Goal: Information Seeking & Learning: Learn about a topic

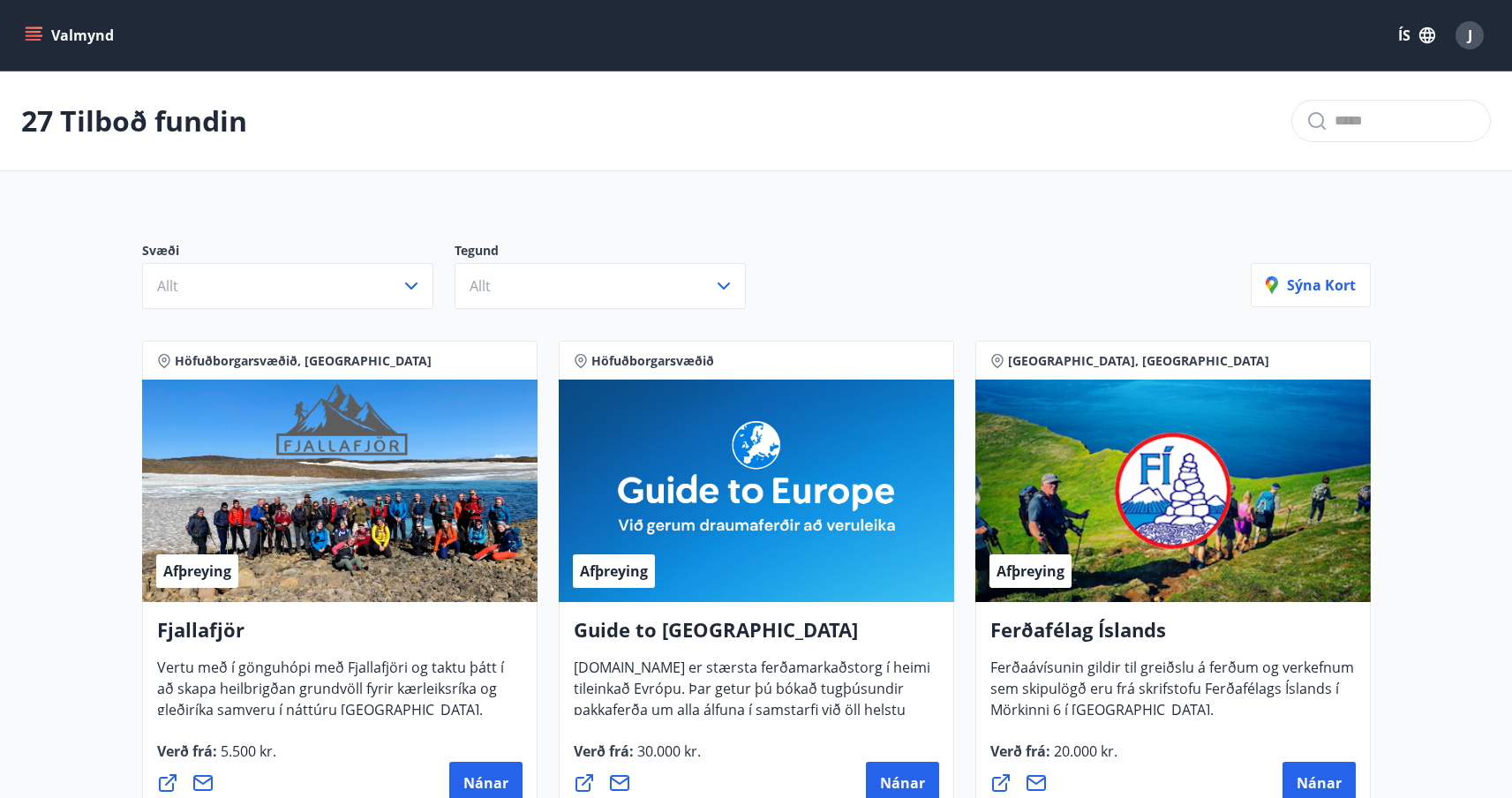
click at [36, 36] on icon "menu" at bounding box center [36, 36] width 19 height 2
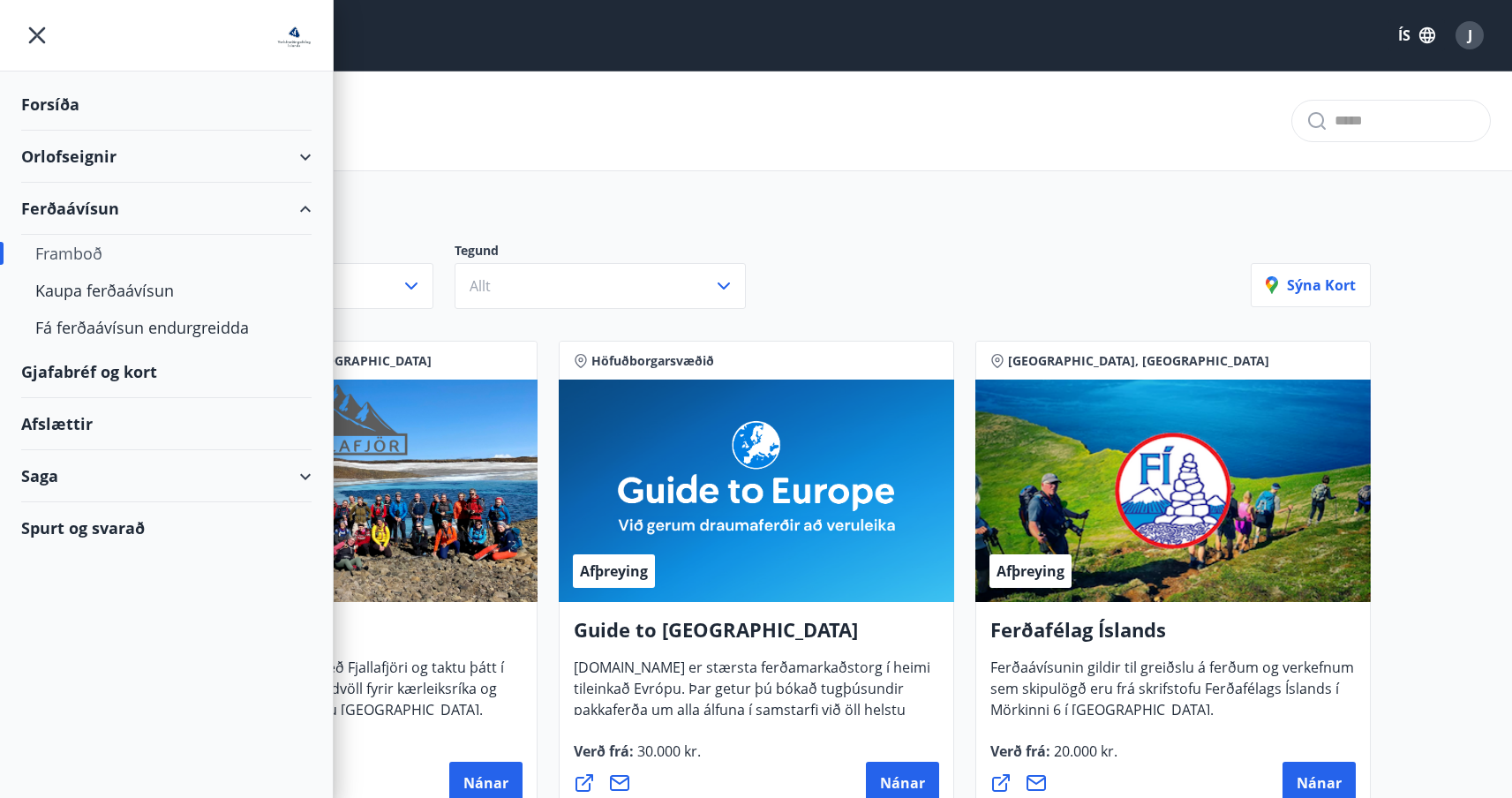
click at [473, 163] on div "27 Tilboð fundin" at bounding box center [756, 121] width 1512 height 100
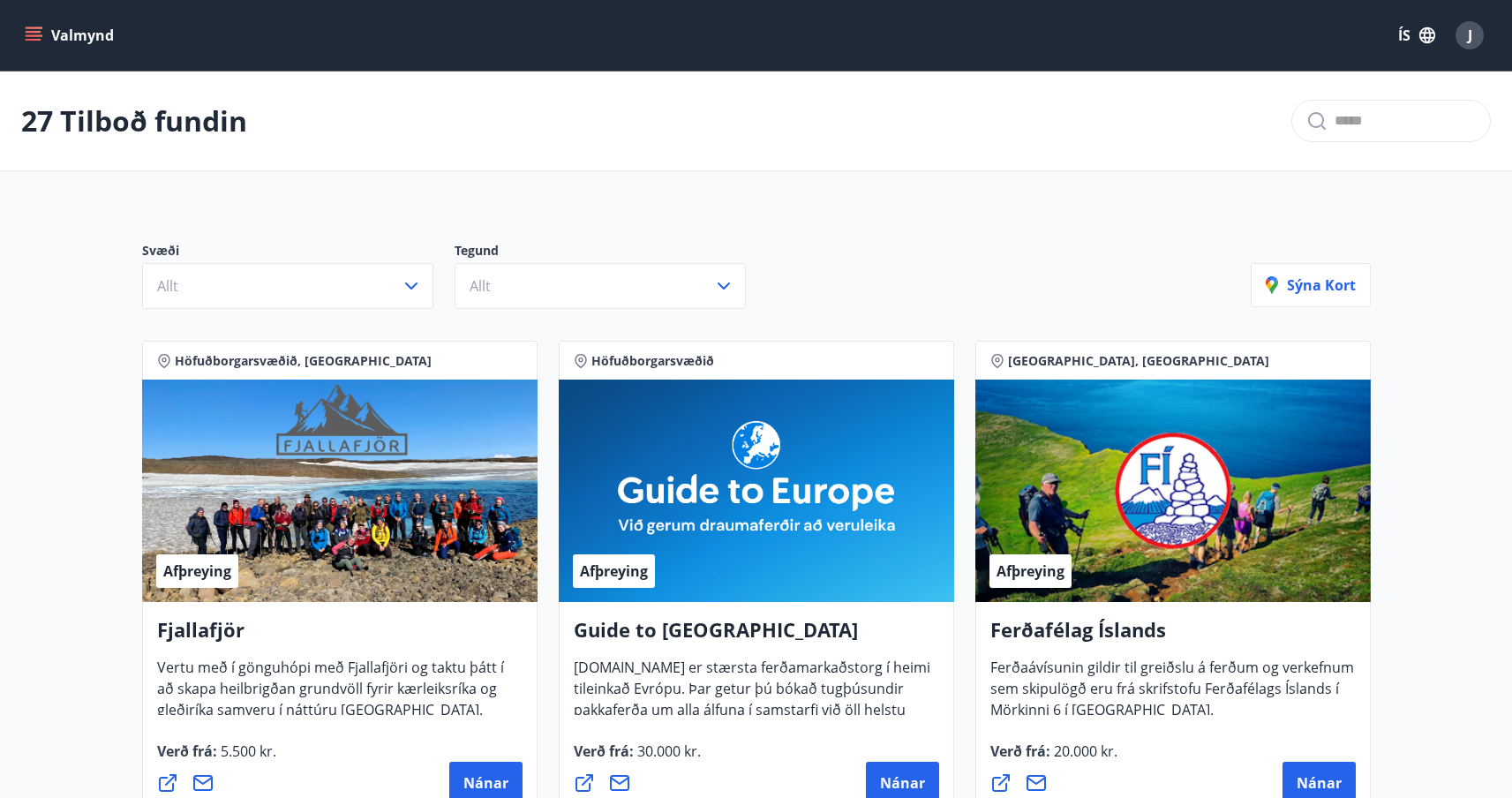
click at [32, 39] on icon "menu" at bounding box center [34, 40] width 15 height 2
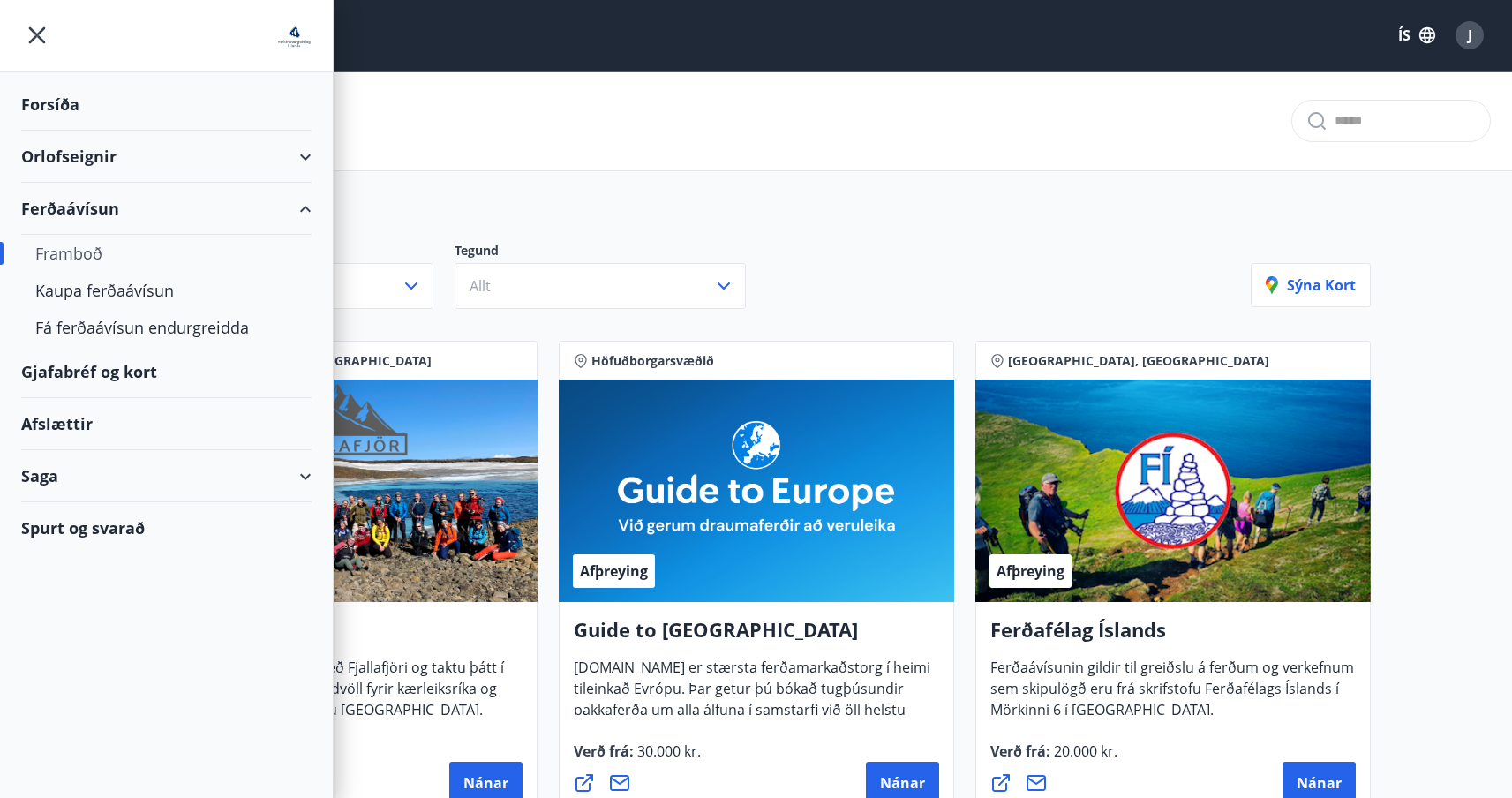
click at [67, 112] on div "Forsíða" at bounding box center [166, 104] width 291 height 52
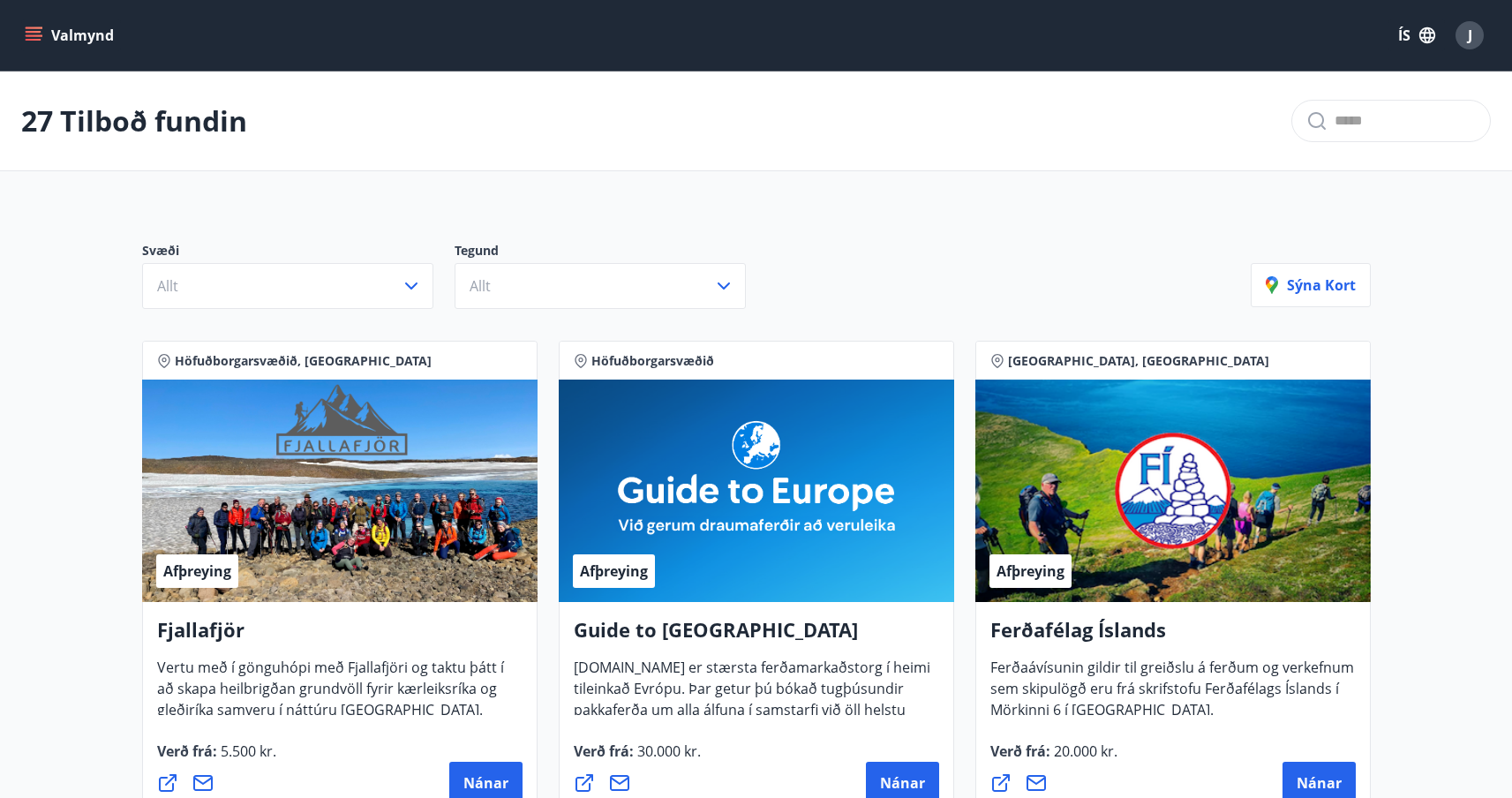
click at [36, 36] on icon "menu" at bounding box center [36, 36] width 19 height 2
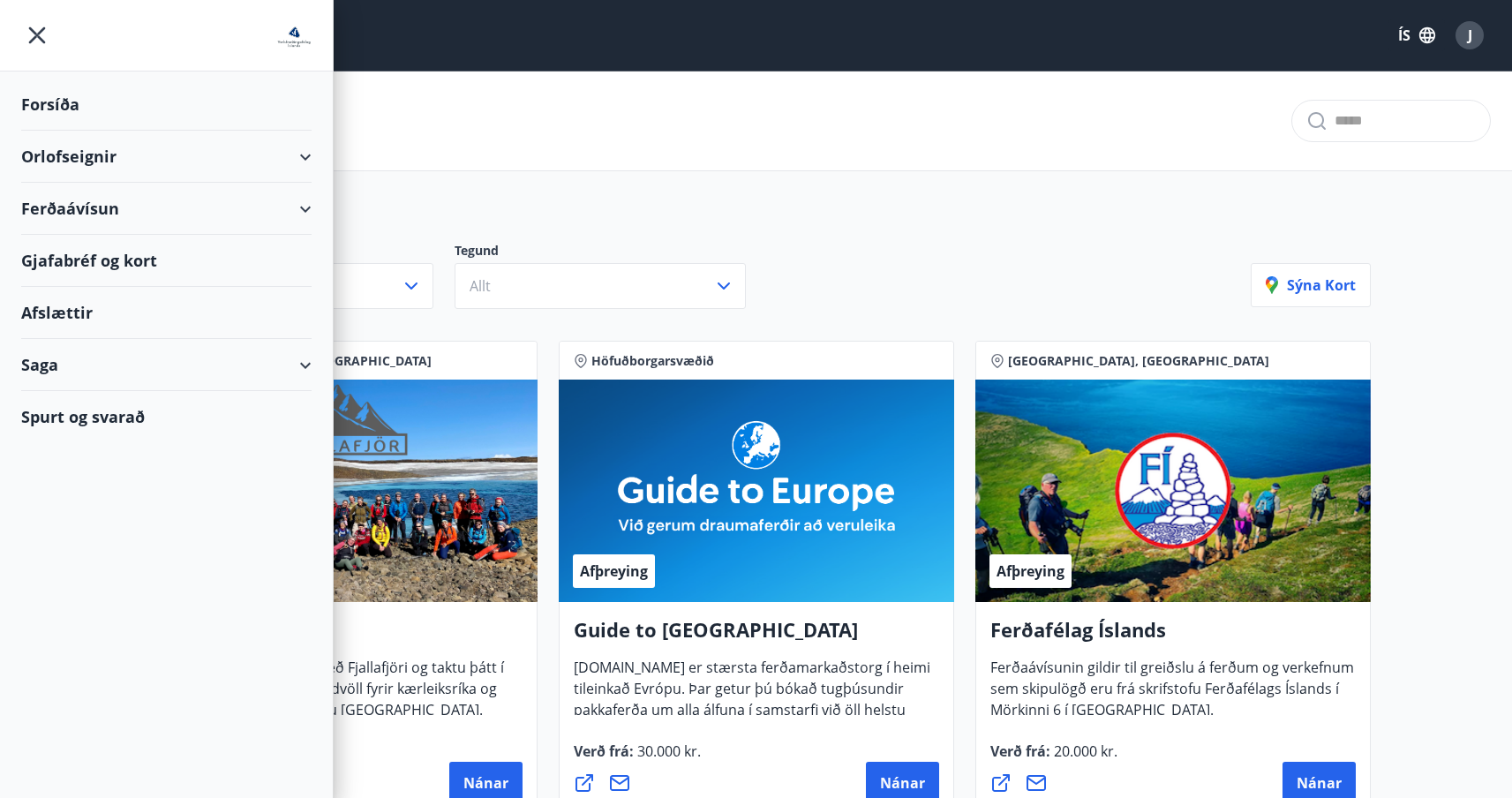
click at [304, 168] on div "Orlofseignir" at bounding box center [166, 157] width 291 height 52
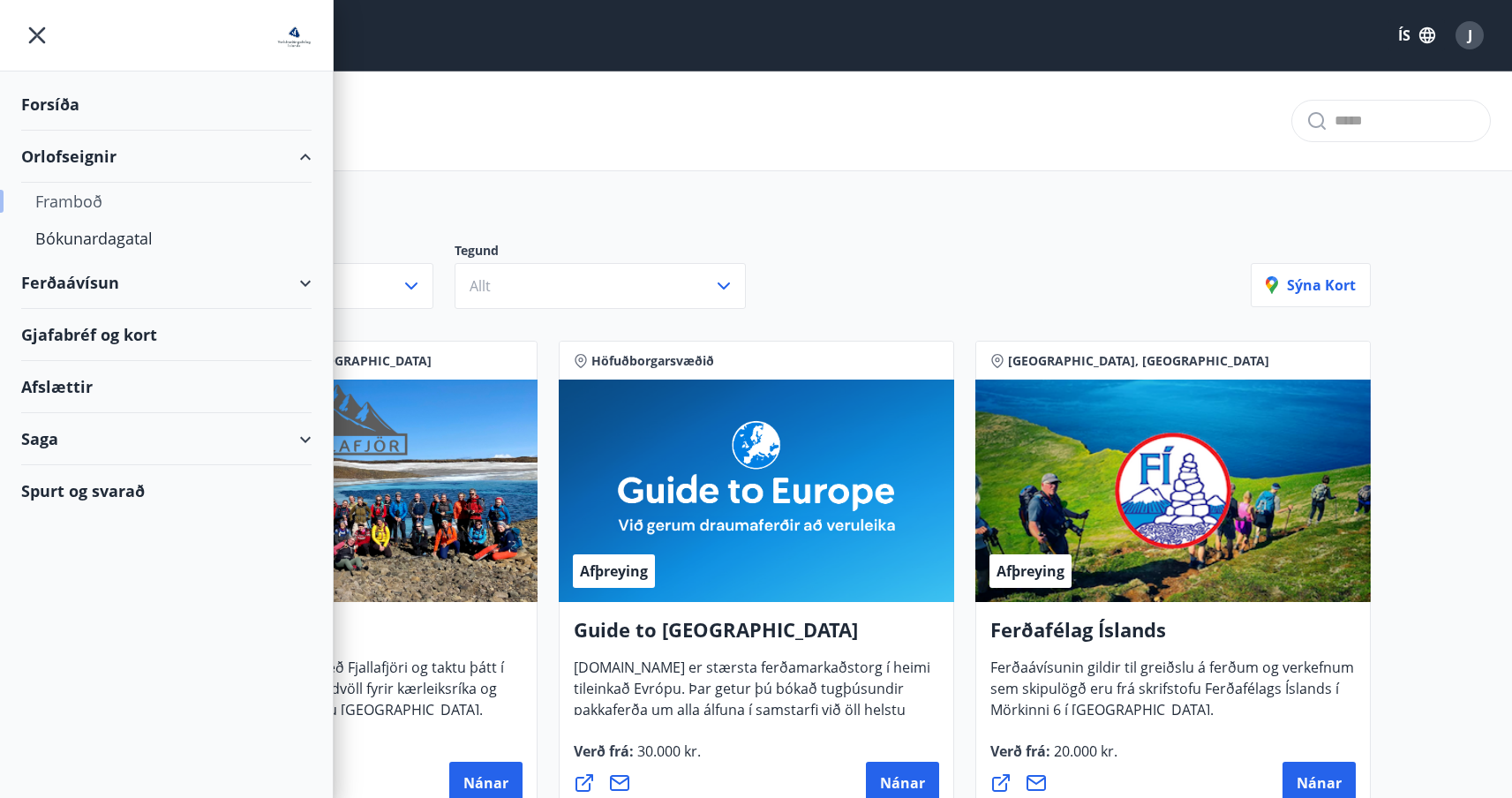
click at [108, 200] on div "Framboð" at bounding box center [166, 201] width 262 height 37
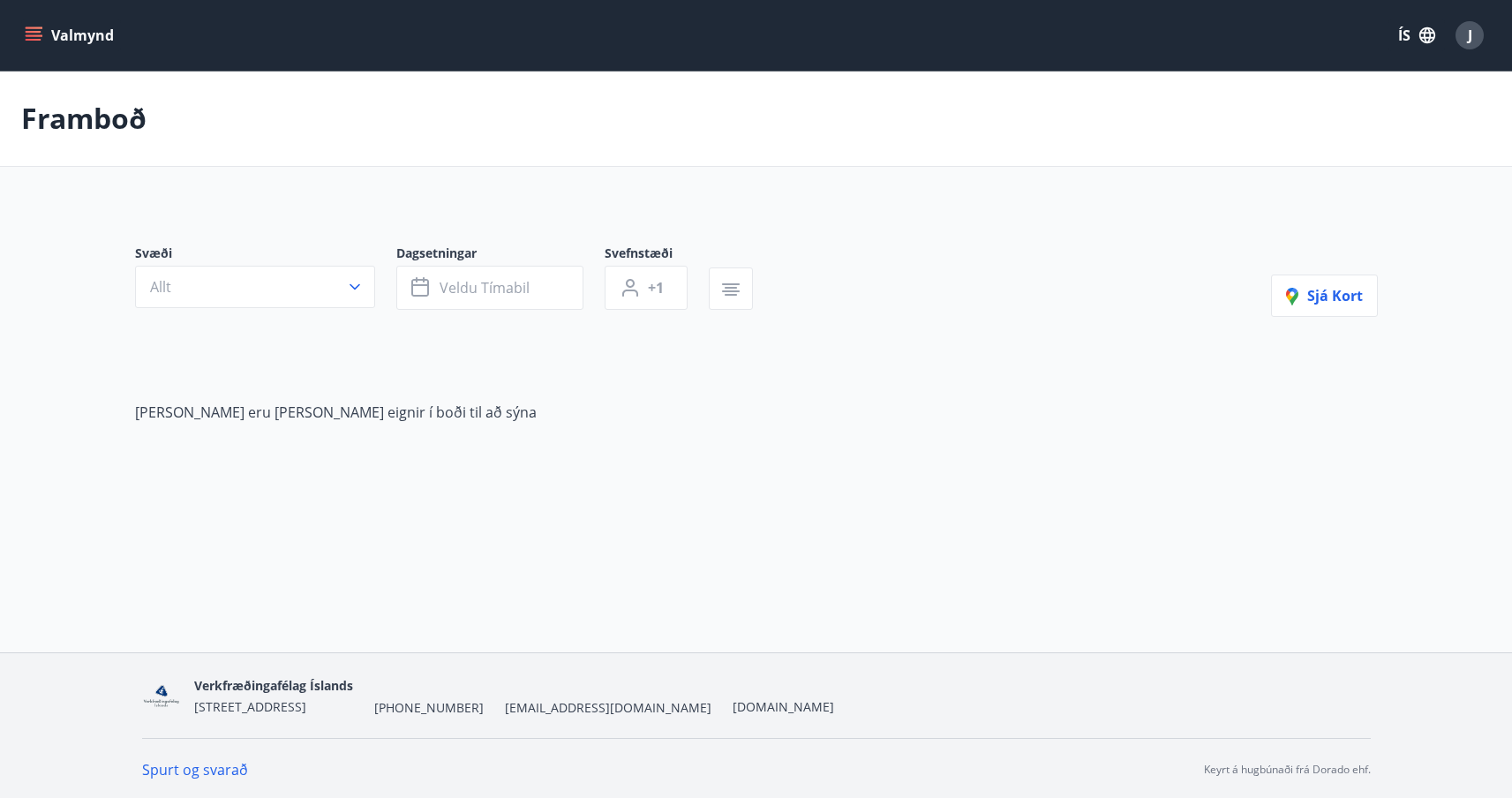
click at [46, 34] on button "Valmynd" at bounding box center [70, 35] width 99 height 32
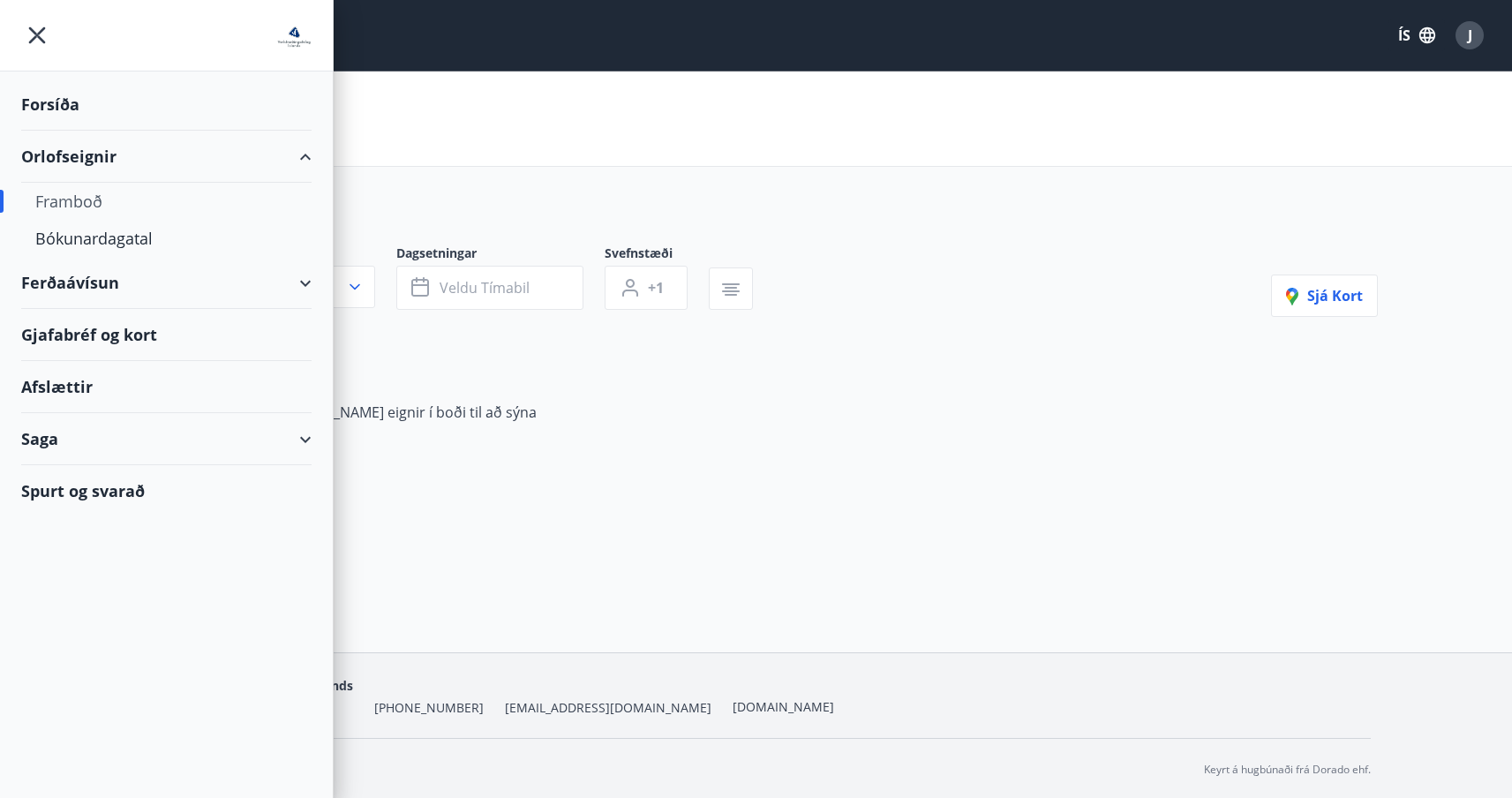
click at [89, 335] on div "Gjafabréf og kort" at bounding box center [166, 335] width 291 height 52
click at [45, 385] on div "Afslættir" at bounding box center [166, 387] width 291 height 52
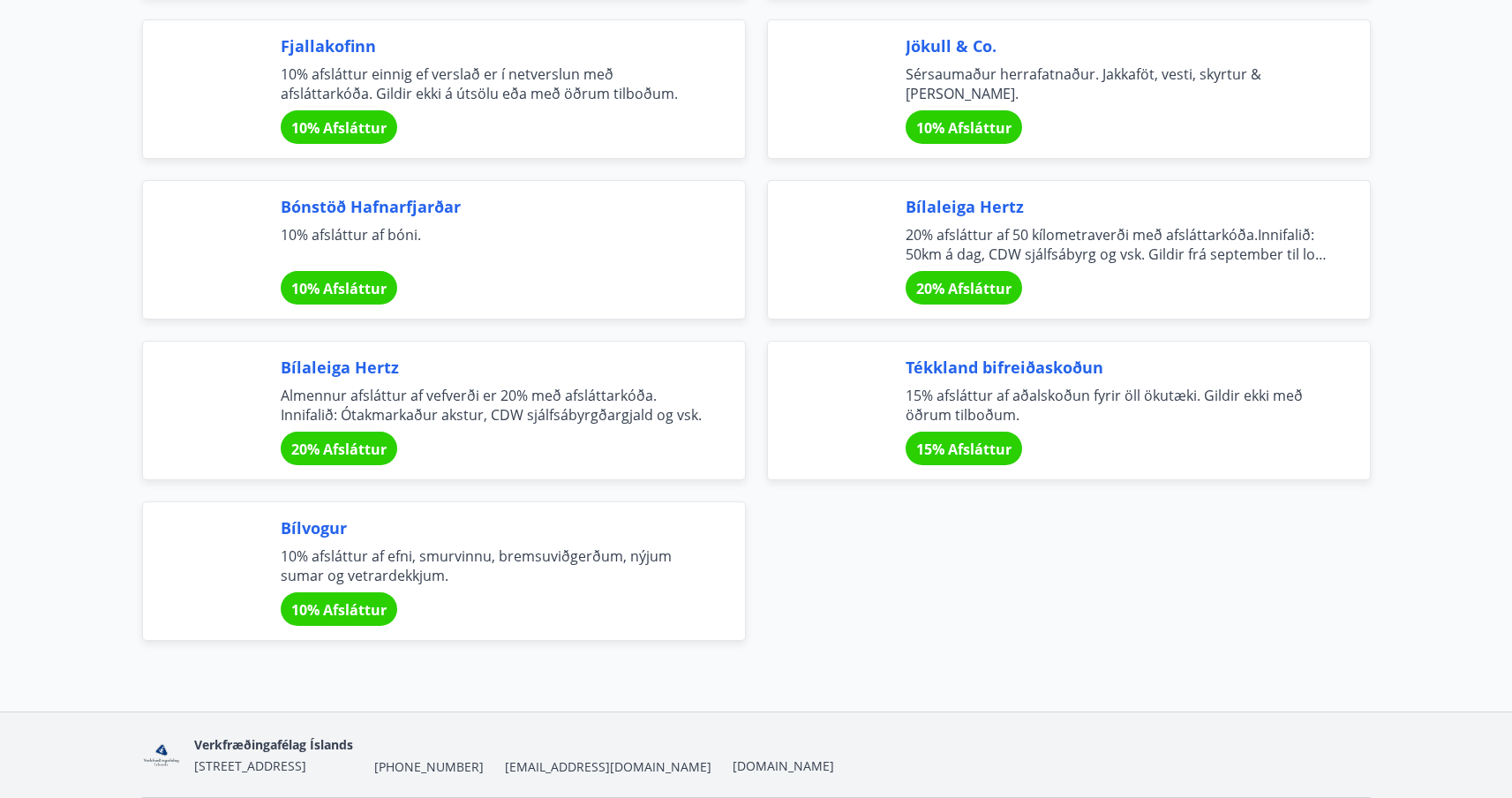
scroll to position [5897, 0]
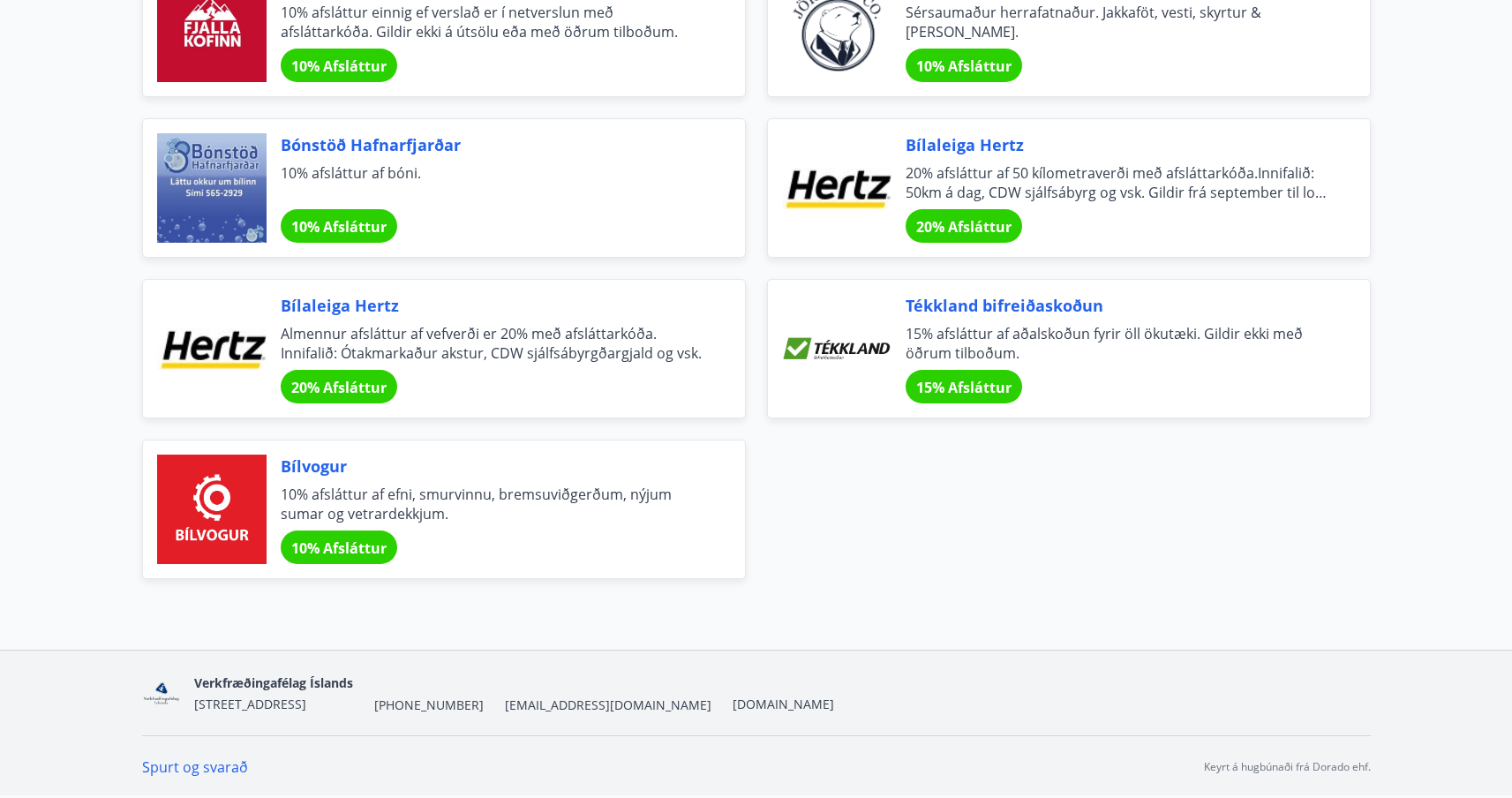
click at [516, 336] on span "Almennur afsláttur af vefverði er 20% með afsláttarkóða. Innifalið: Ótakmarkaðu…" at bounding box center [491, 343] width 422 height 39
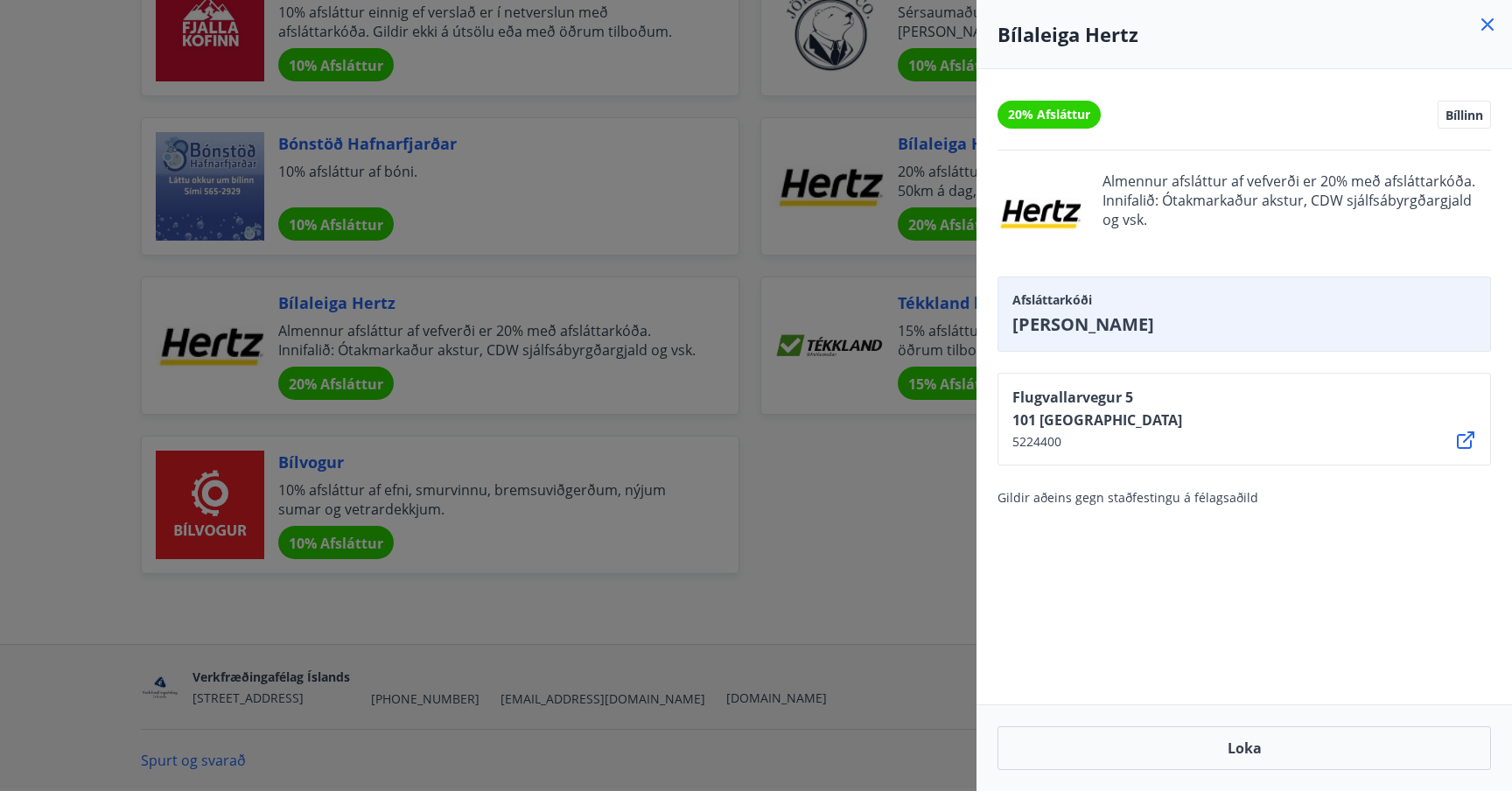
click at [852, 516] on div at bounding box center [756, 396] width 1512 height 791
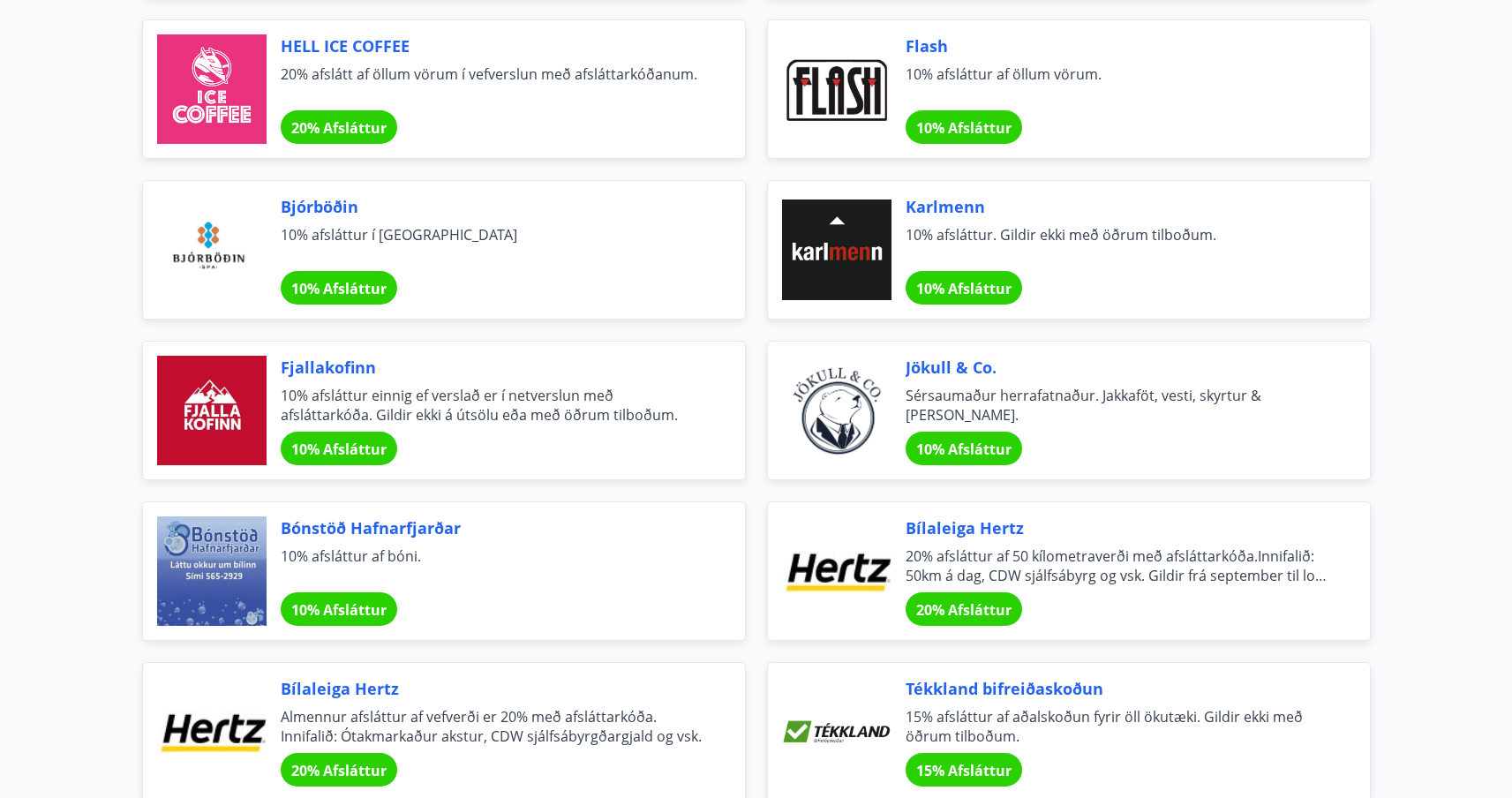
scroll to position [5491, 0]
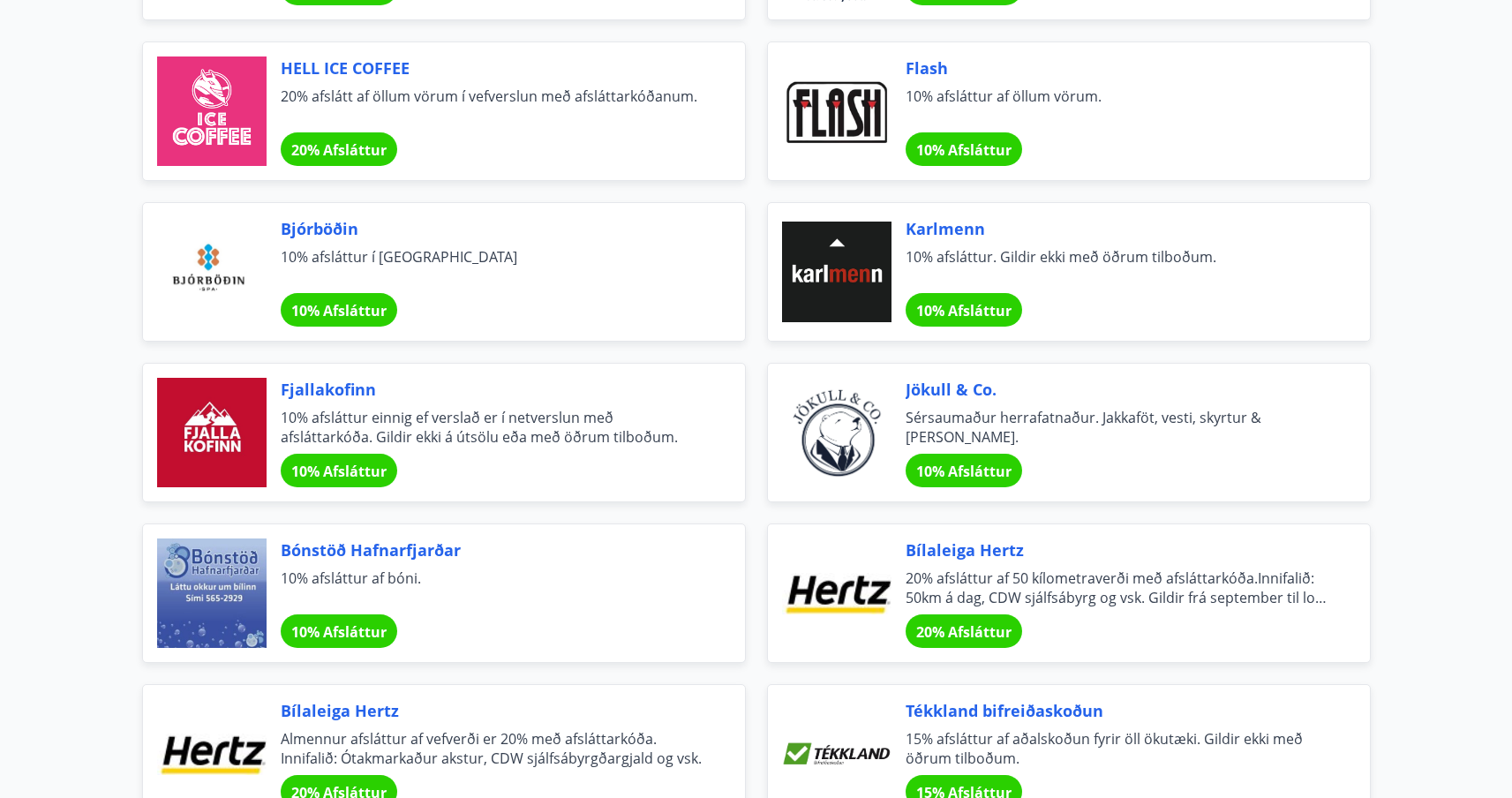
click at [844, 255] on div at bounding box center [836, 271] width 109 height 109
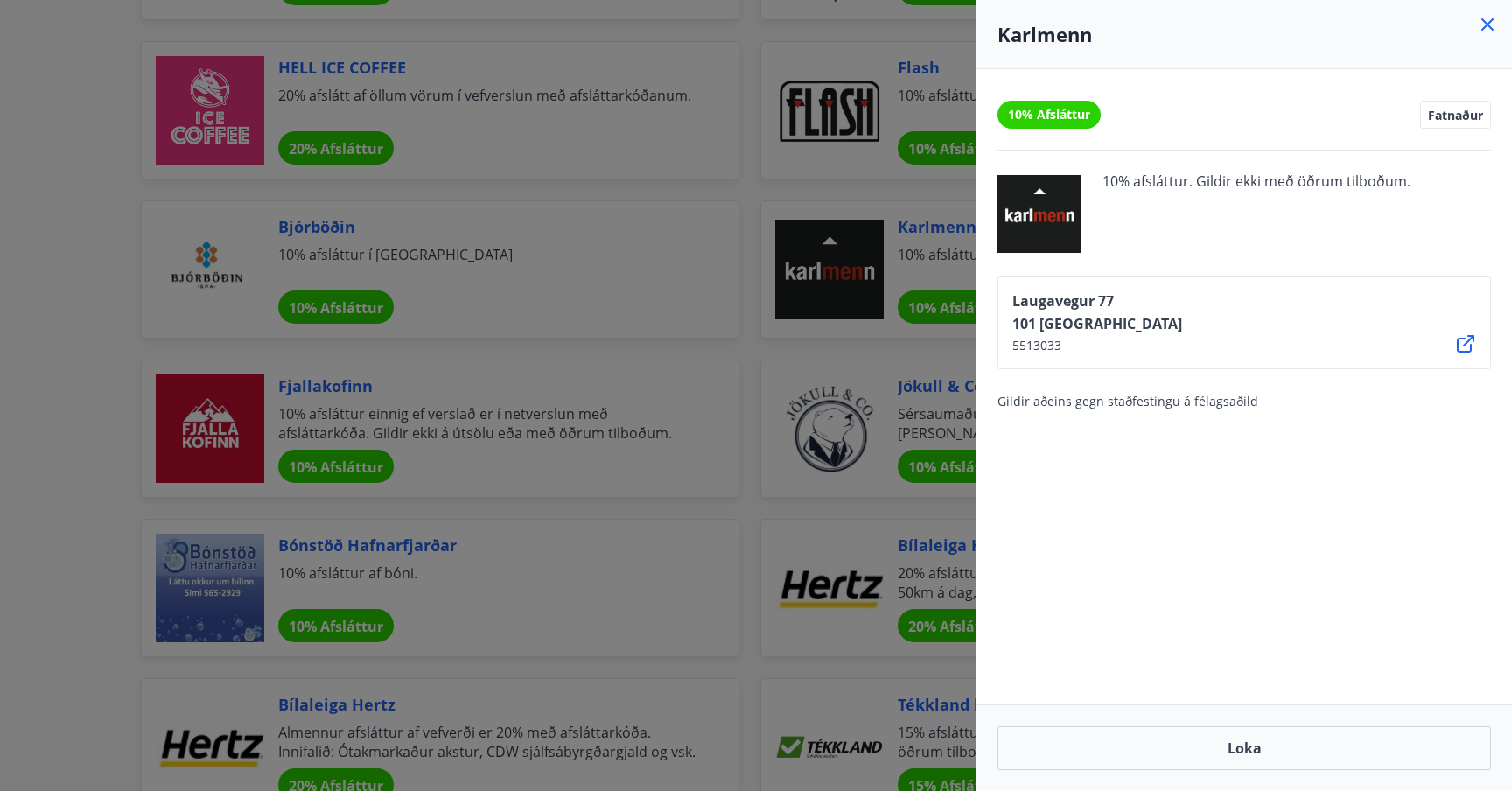
click at [1460, 344] on icon at bounding box center [1466, 344] width 21 height 21
click at [748, 253] on div at bounding box center [756, 396] width 1512 height 791
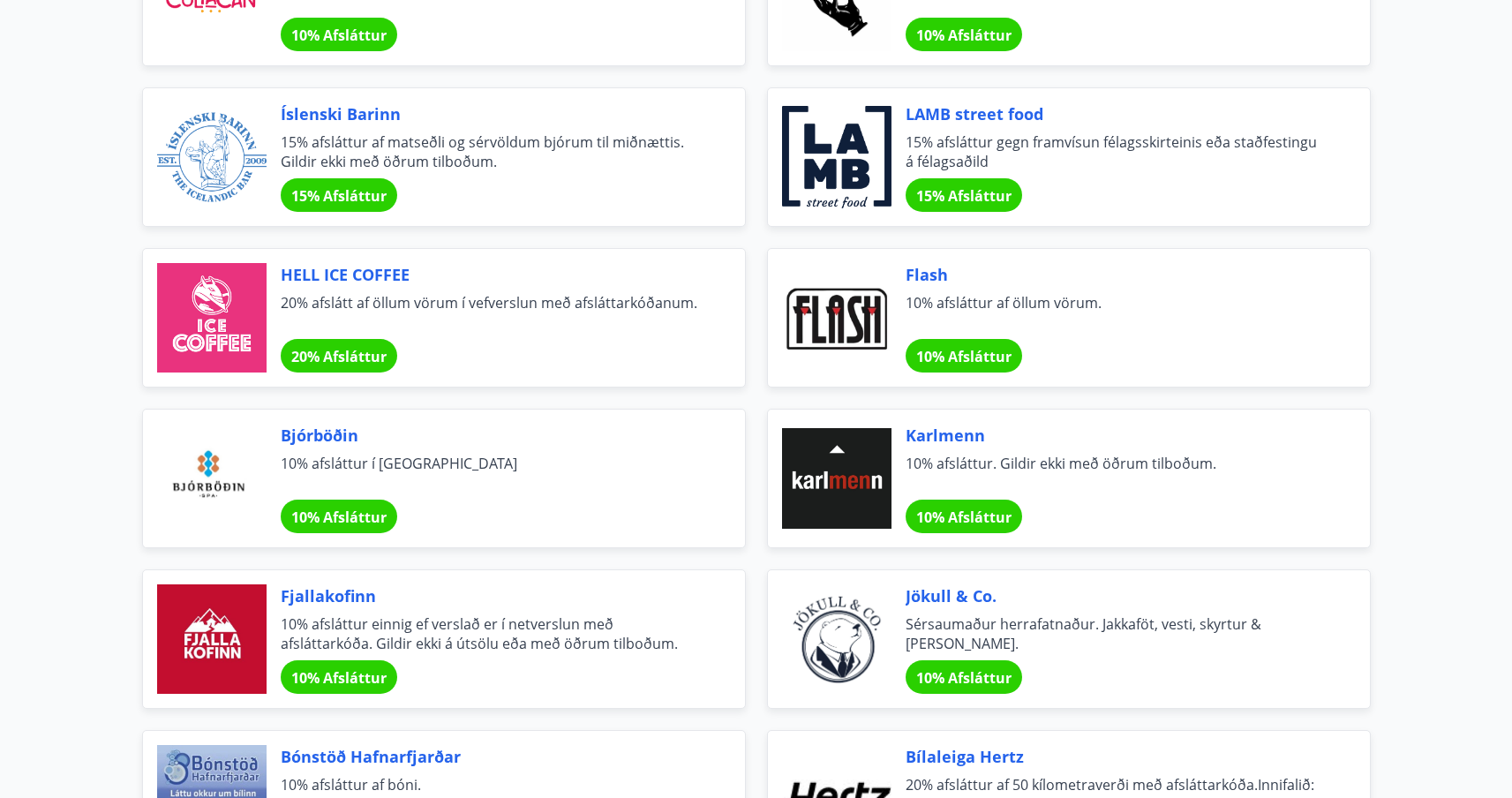
scroll to position [5282, 0]
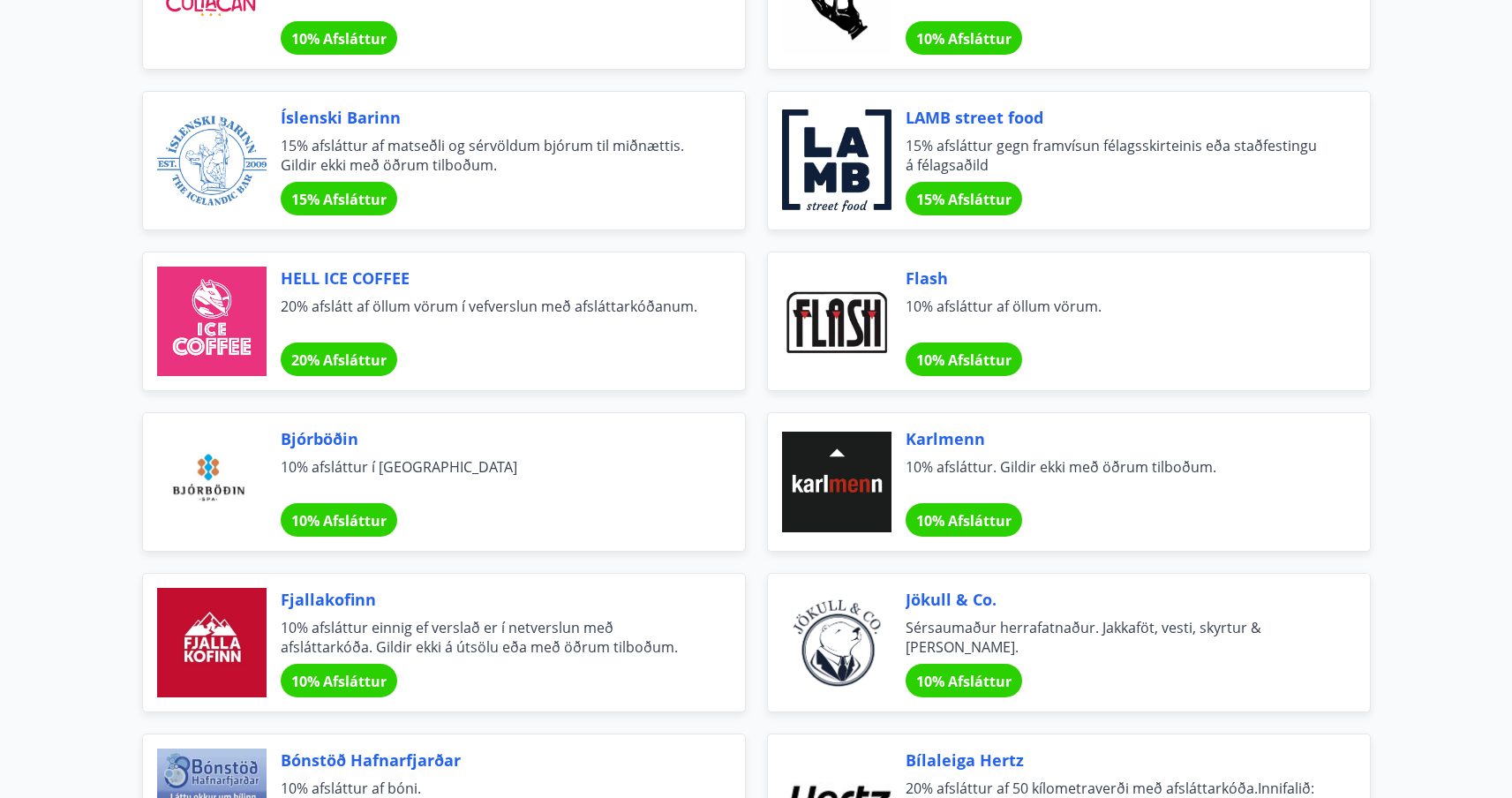
click at [936, 351] on span "10% Afsláttur" at bounding box center [964, 360] width 96 height 19
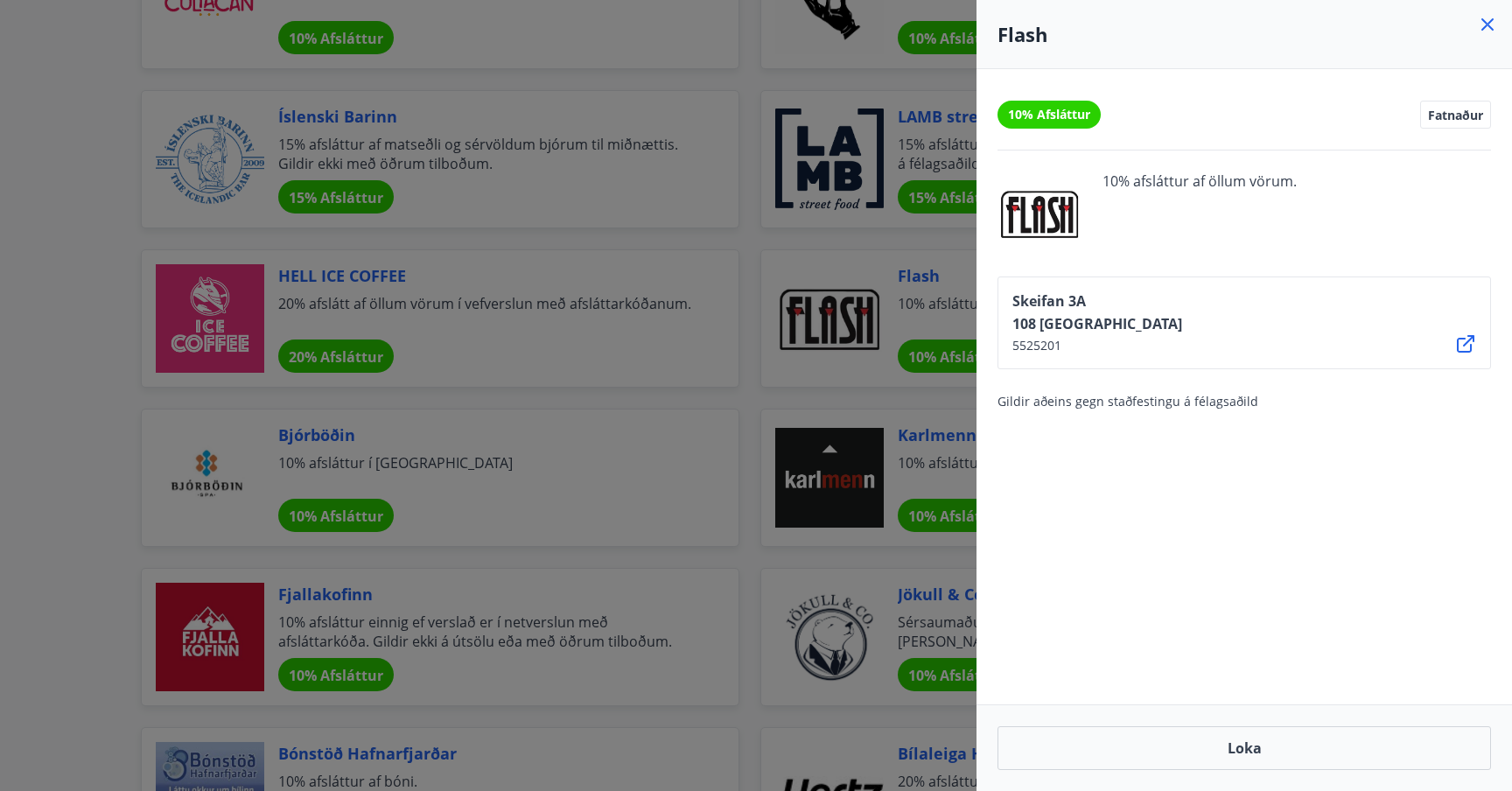
click at [1460, 338] on icon at bounding box center [1466, 344] width 17 height 17
click at [728, 265] on div at bounding box center [756, 396] width 1512 height 791
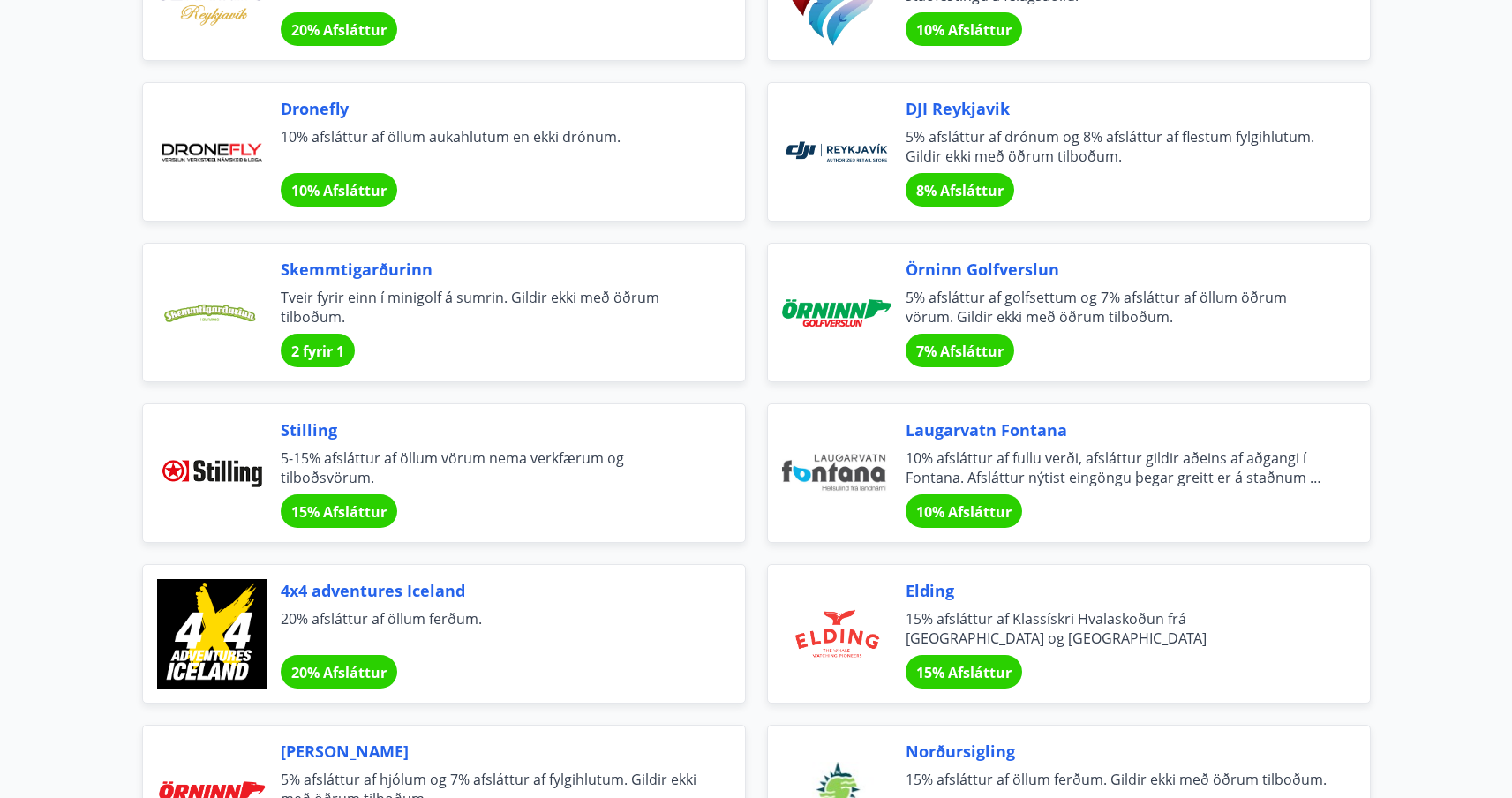
scroll to position [3820, 0]
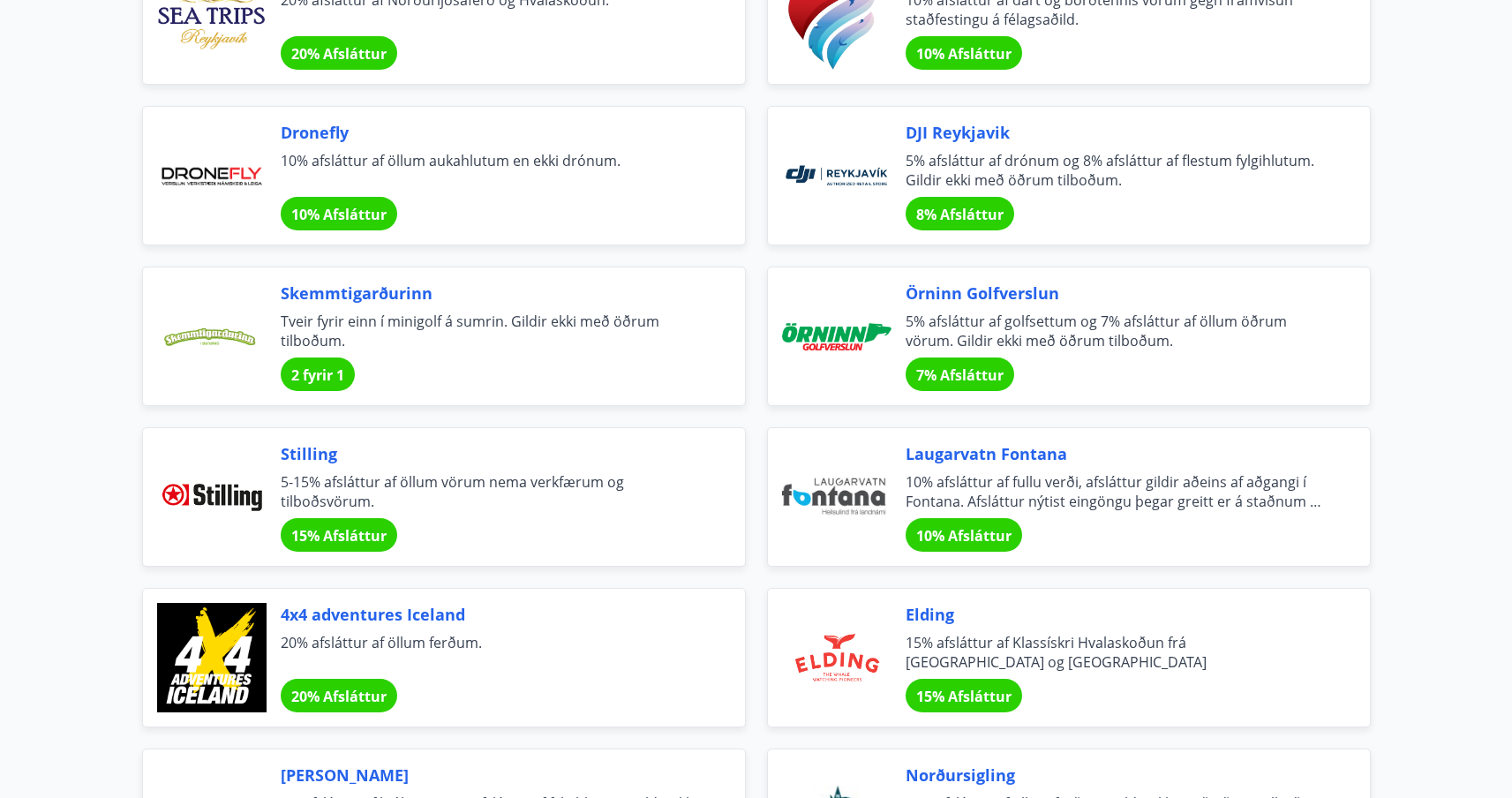
click at [828, 333] on div at bounding box center [836, 336] width 109 height 109
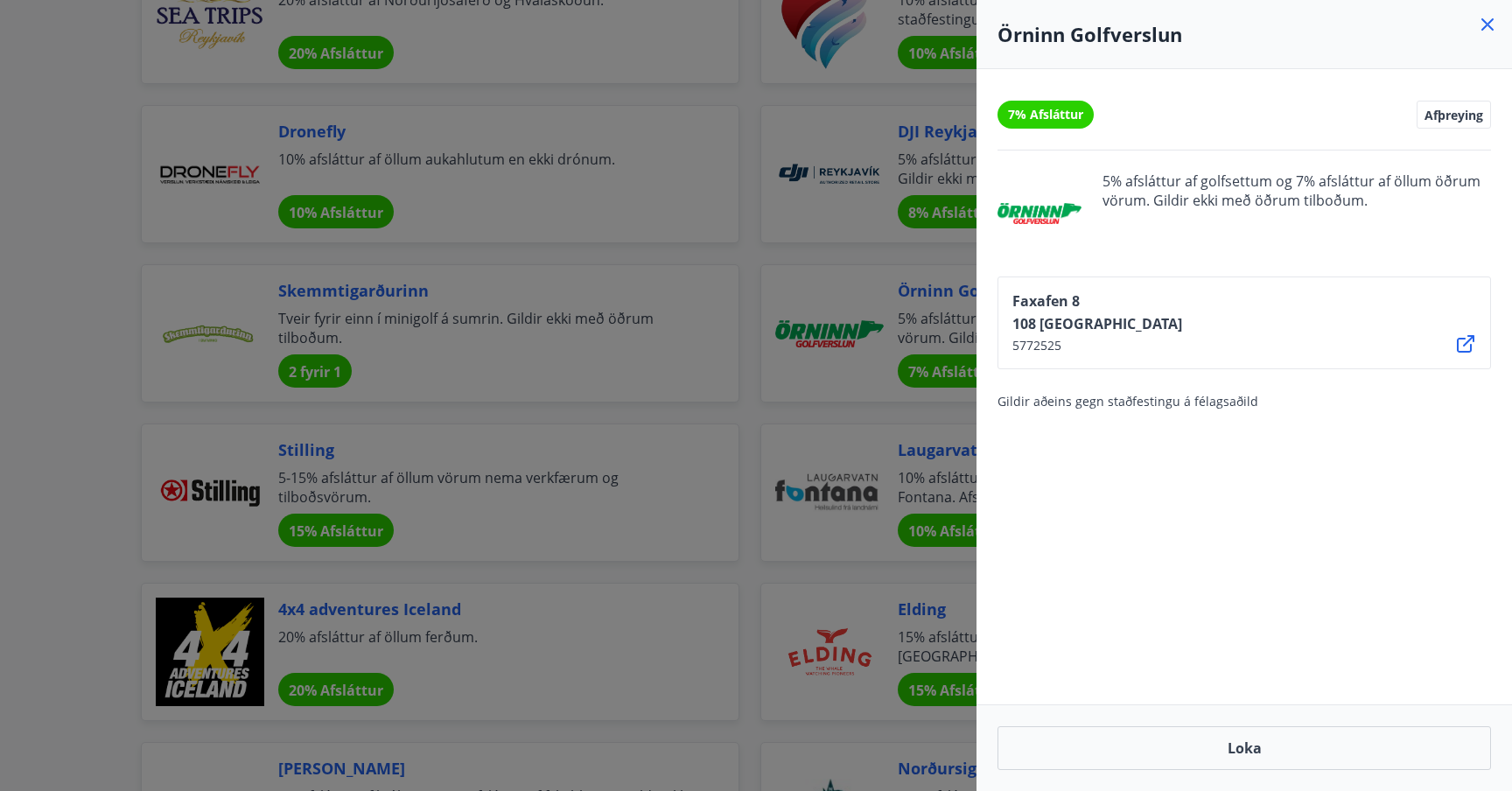
click at [825, 311] on div at bounding box center [756, 396] width 1512 height 791
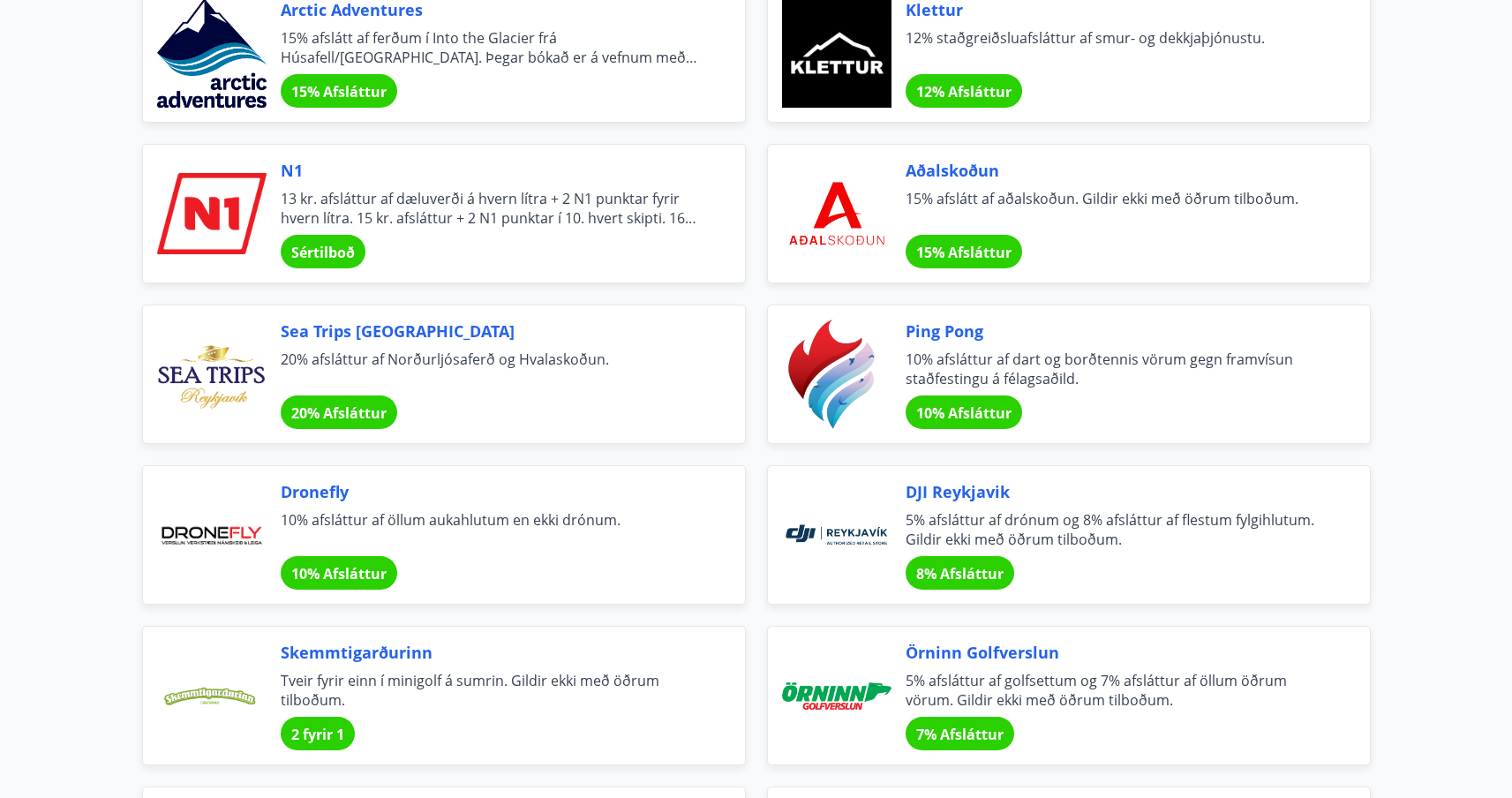
scroll to position [3460, 0]
click at [938, 368] on span "10% afsláttur af dart og borðtennis vörum gegn framvísun staðfestingu á félagsa…" at bounding box center [1116, 370] width 422 height 39
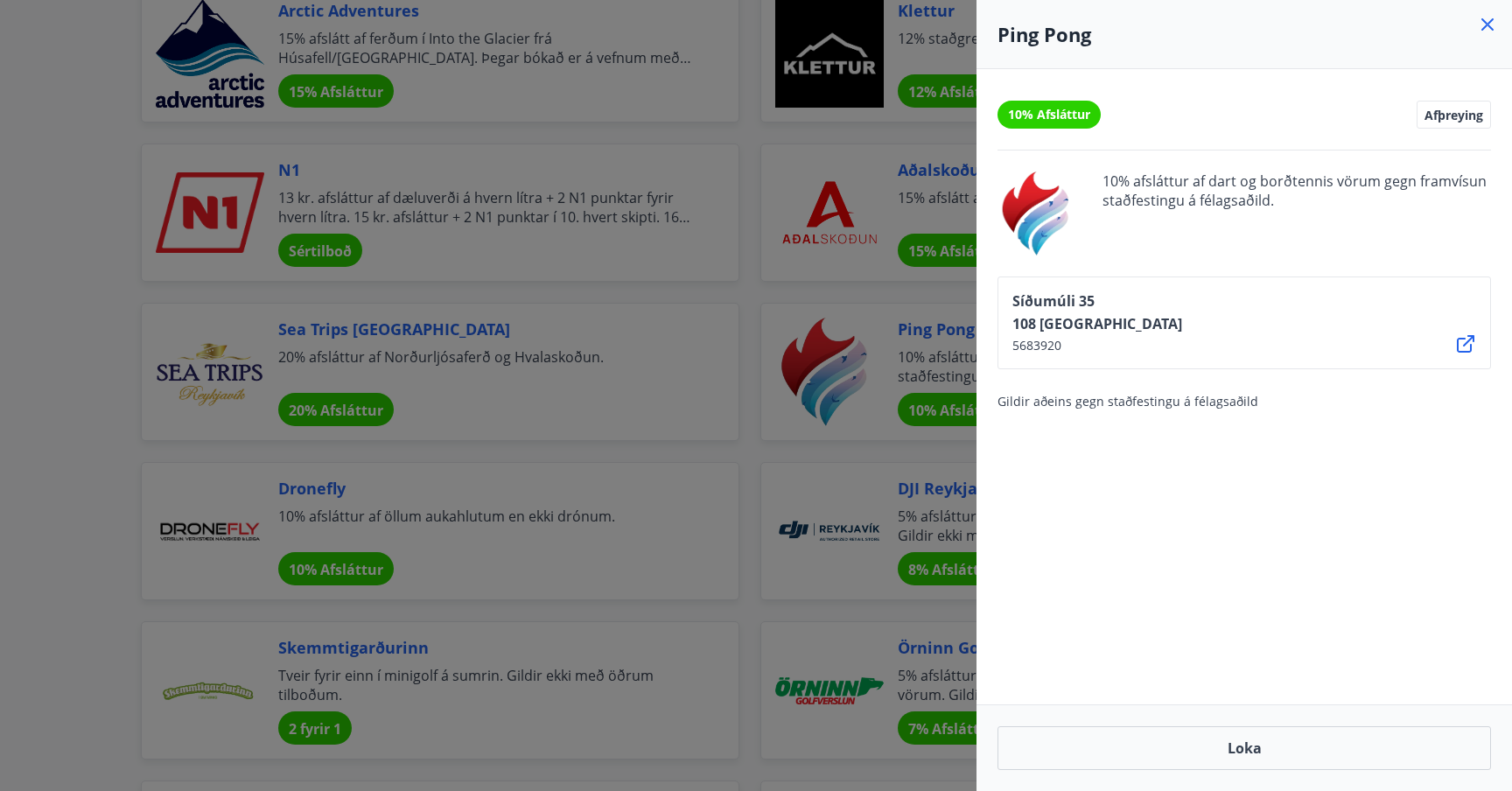
click at [869, 319] on div at bounding box center [756, 396] width 1512 height 791
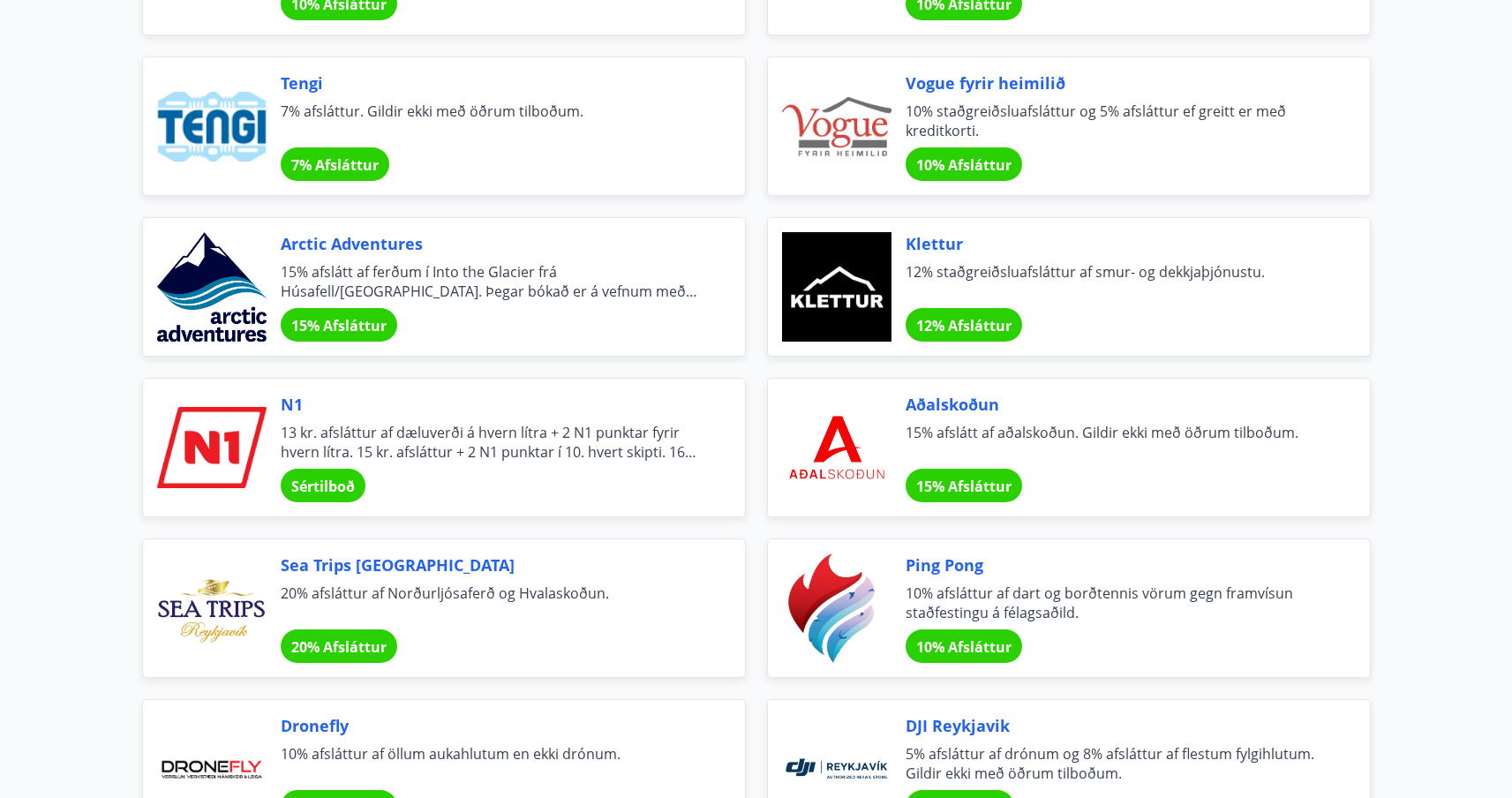
scroll to position [3226, 0]
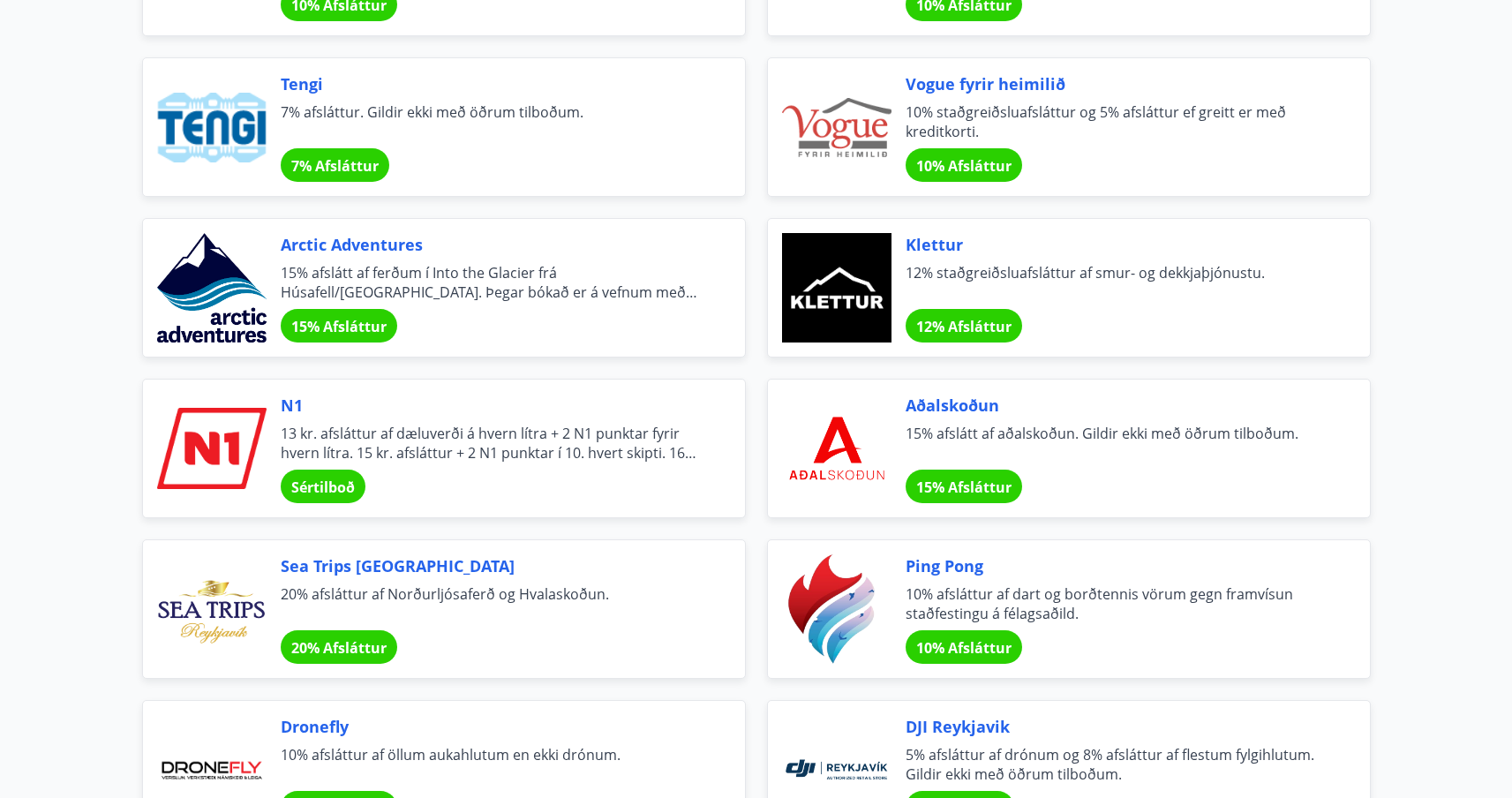
click at [533, 446] on span "13 kr. afsláttur af dæluverði á hvern lítra + 2 N1 punktar fyrir hvern lítra. 1…" at bounding box center [491, 443] width 422 height 39
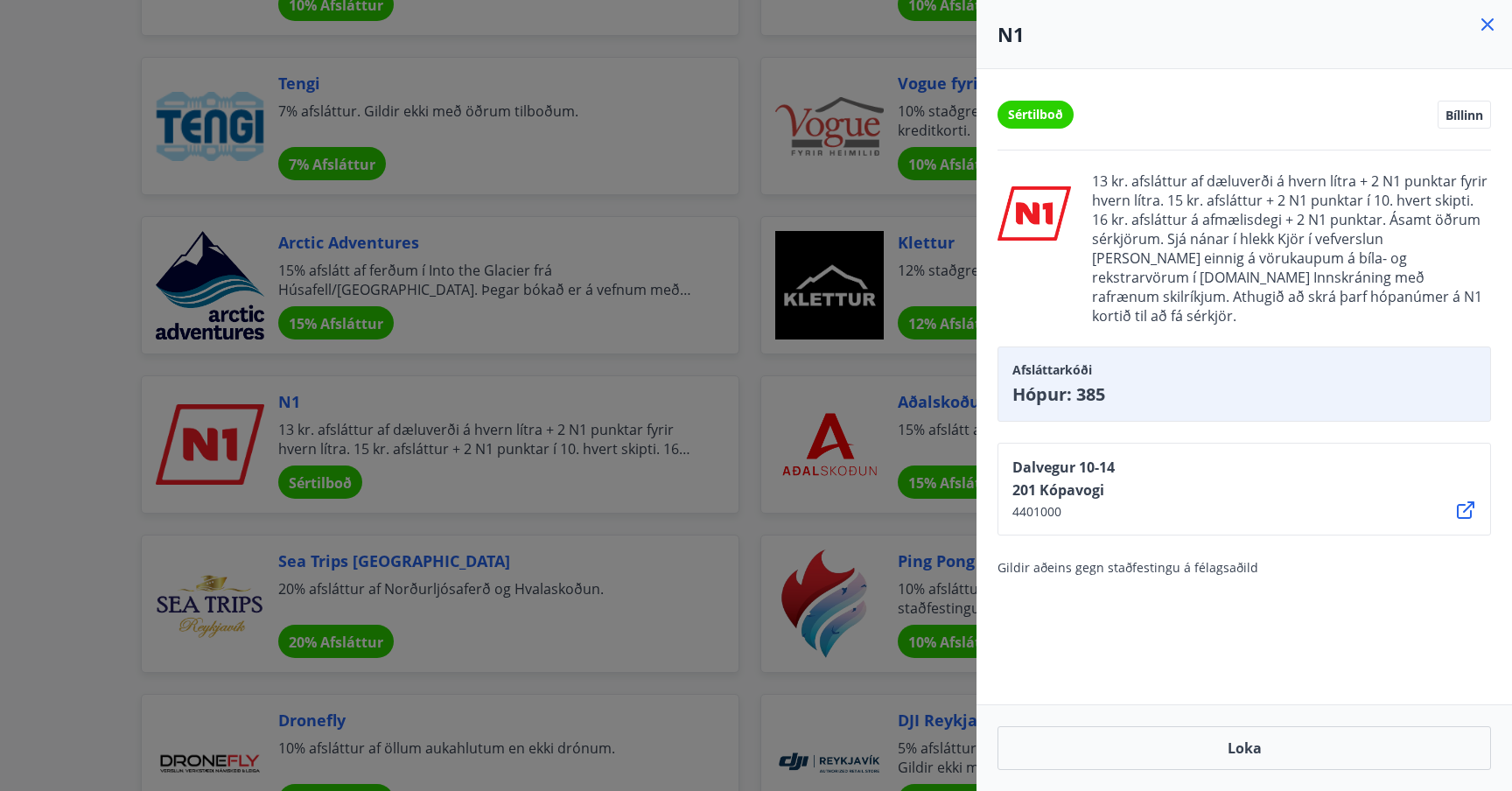
click at [747, 293] on div at bounding box center [756, 396] width 1512 height 791
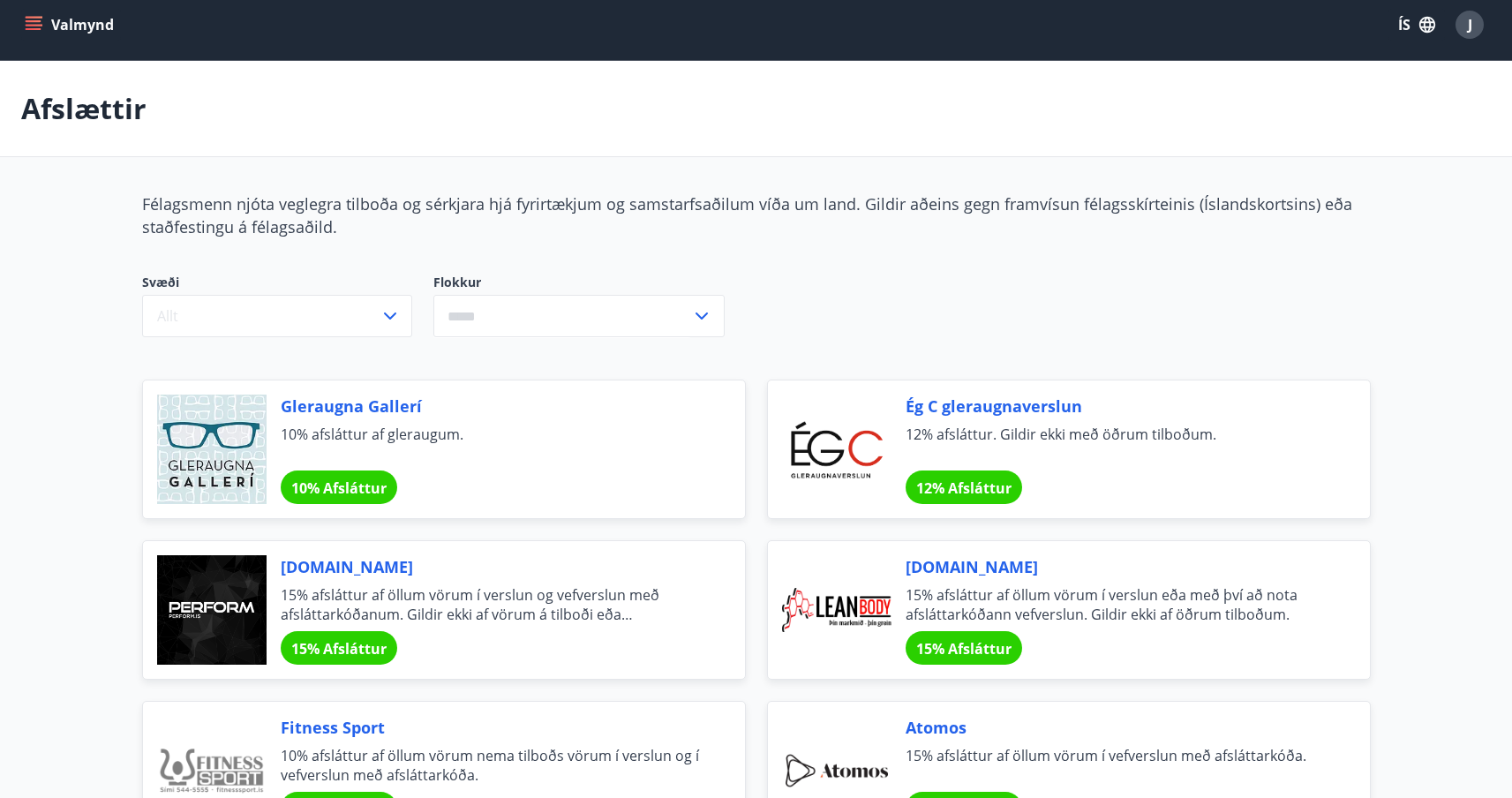
scroll to position [0, 0]
